Goal: Transaction & Acquisition: Purchase product/service

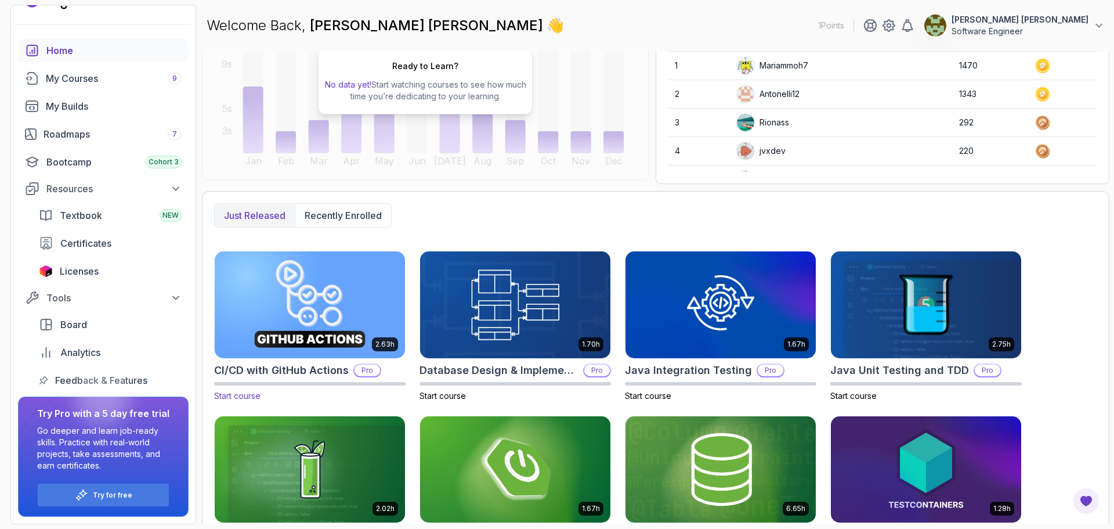
scroll to position [174, 0]
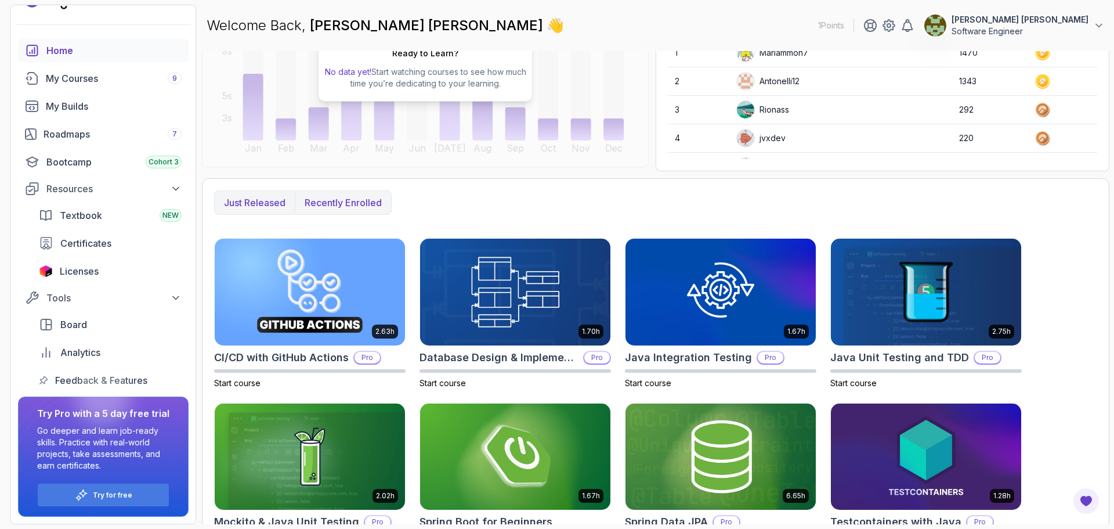
click at [319, 200] on p "Recently enrolled" at bounding box center [343, 203] width 77 height 14
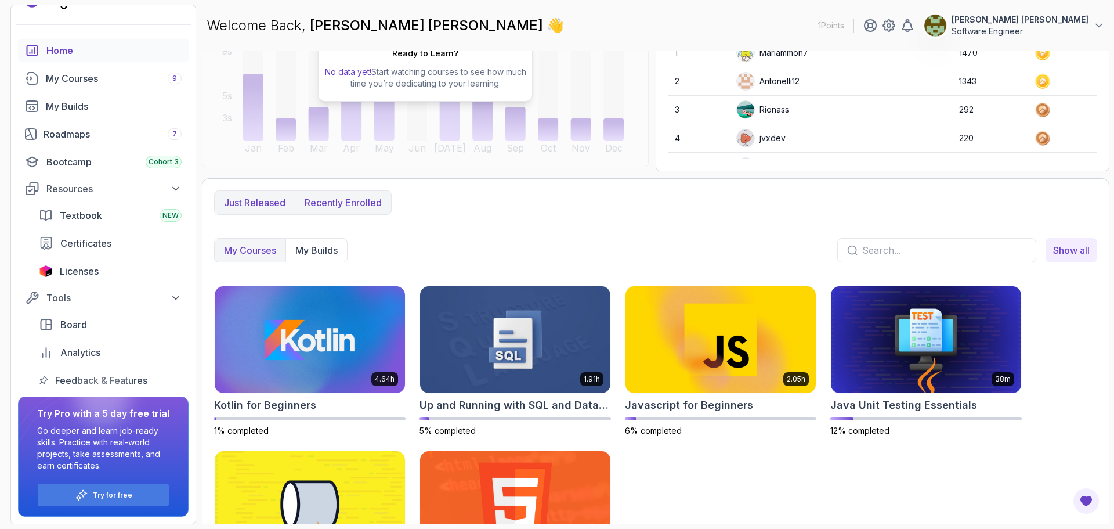
click at [252, 197] on p "Just released" at bounding box center [255, 203] width 62 height 14
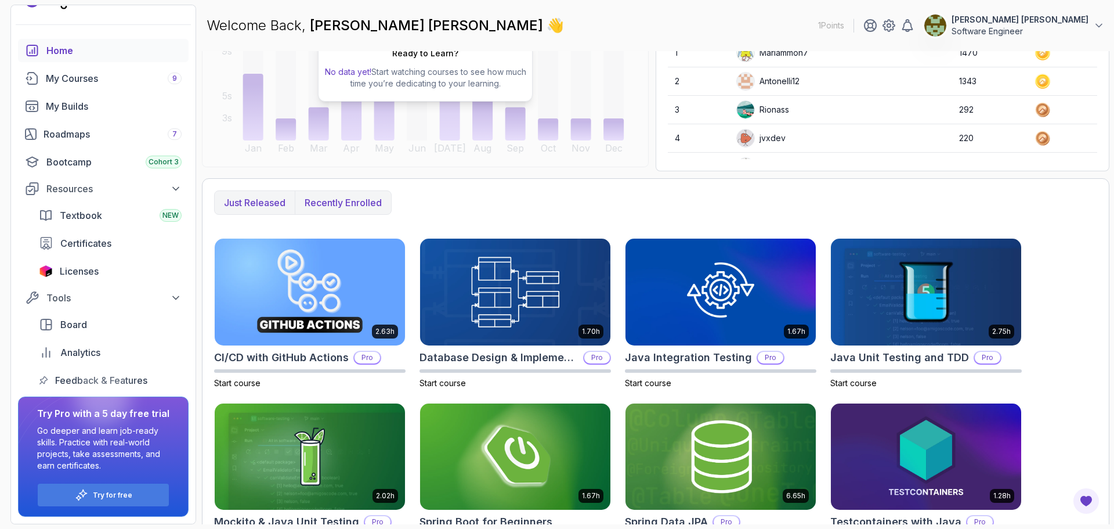
click at [305, 194] on button "Recently enrolled" at bounding box center [343, 202] width 96 height 23
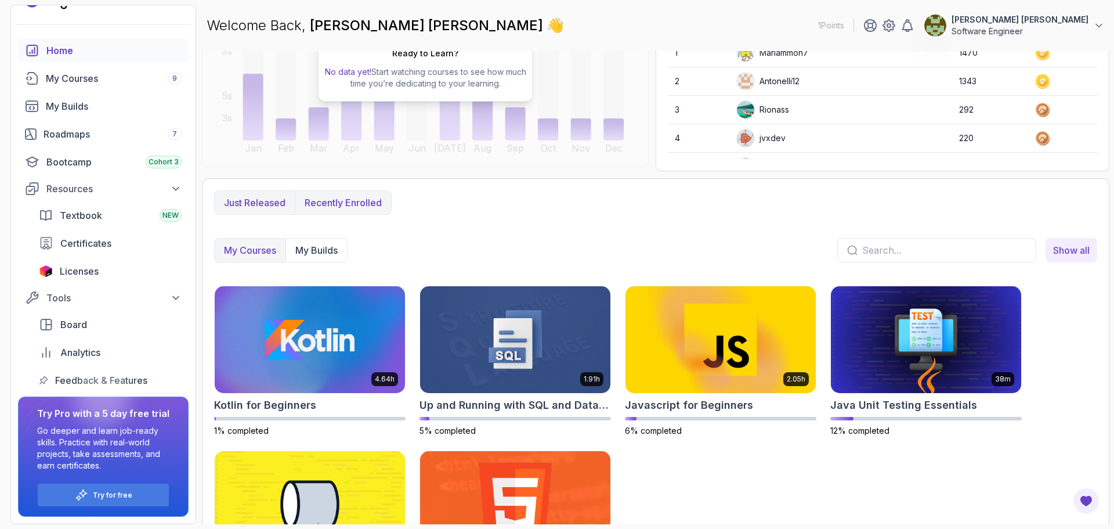
click at [255, 196] on p "Just released" at bounding box center [255, 203] width 62 height 14
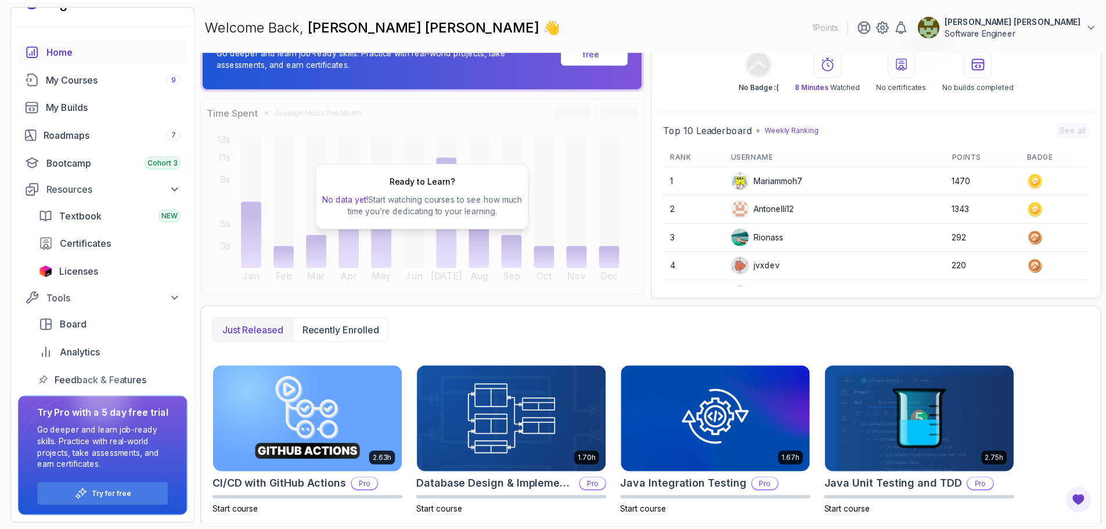
scroll to position [215, 0]
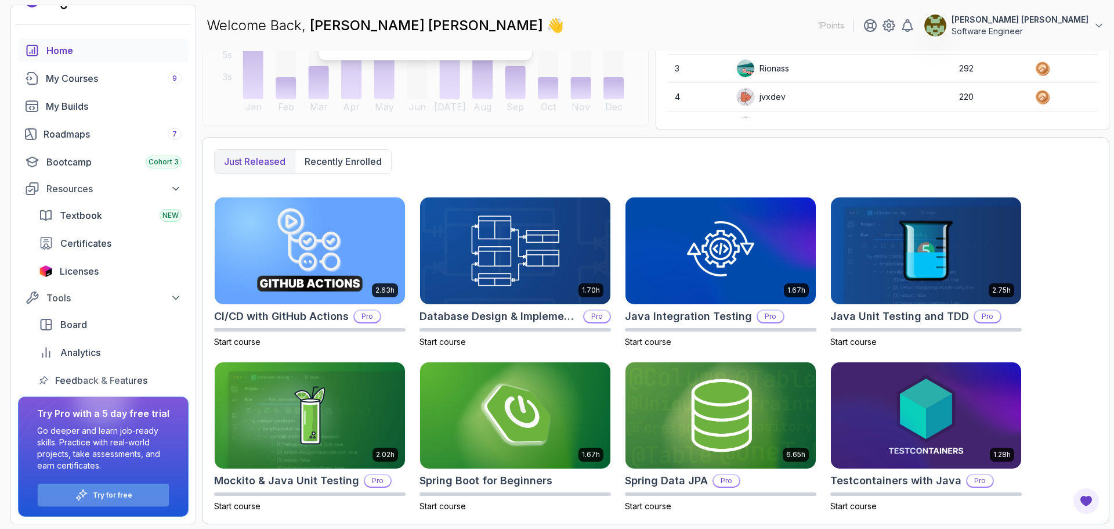
click at [104, 499] on p "Try for free" at bounding box center [112, 494] width 39 height 9
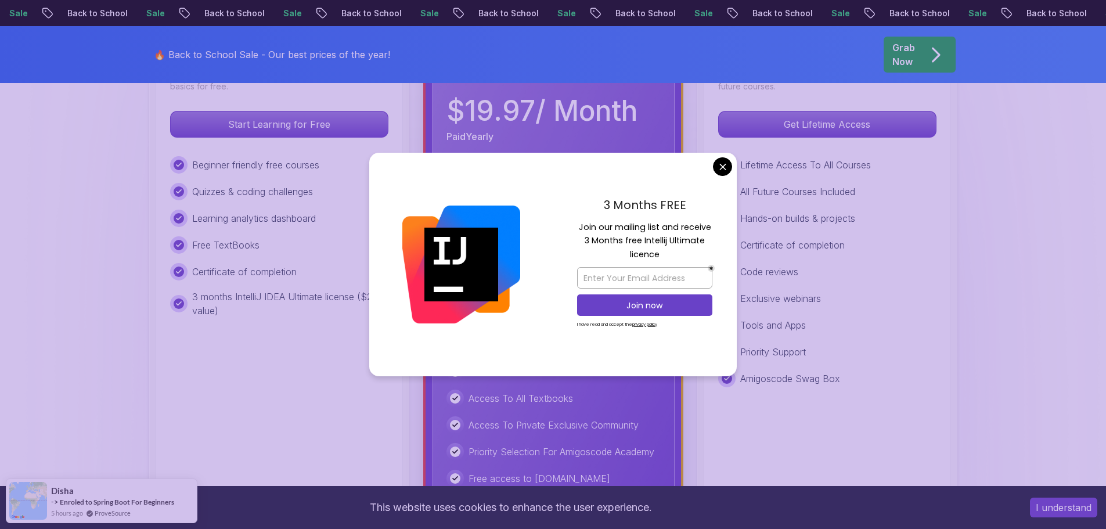
scroll to position [406, 0]
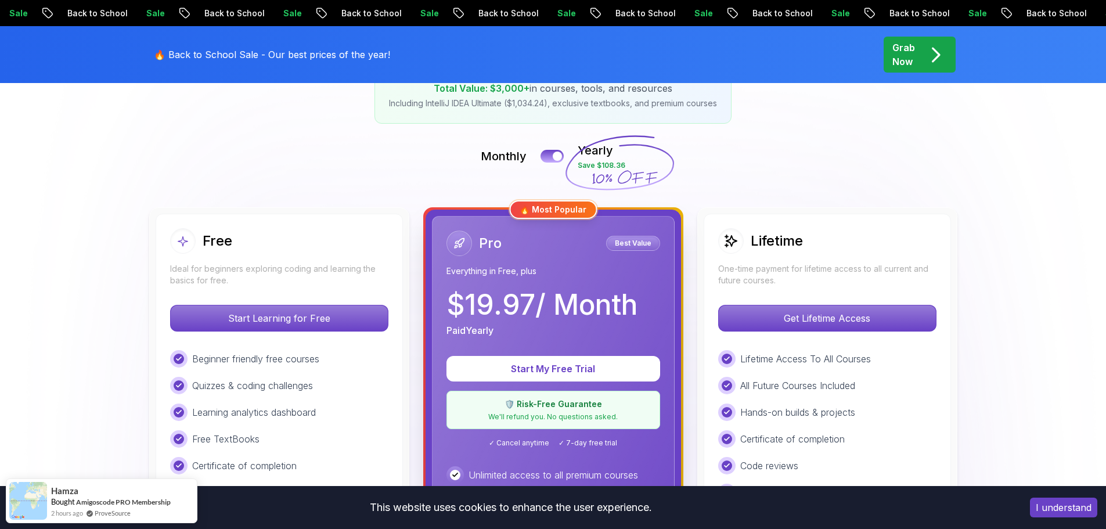
scroll to position [174, 0]
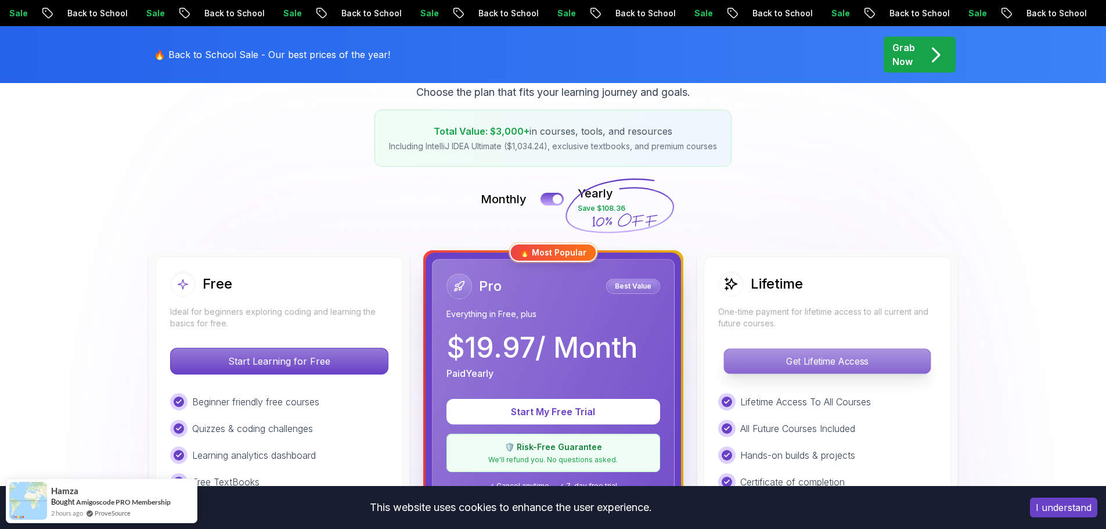
click at [860, 359] on p "Get Lifetime Access" at bounding box center [827, 361] width 206 height 24
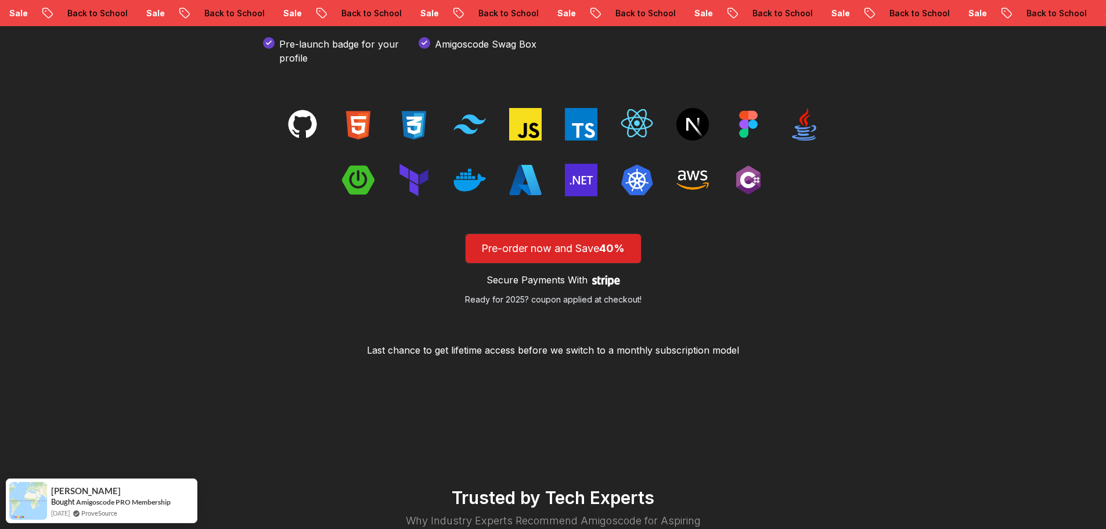
scroll to position [2031, 0]
